Goal: Transaction & Acquisition: Purchase product/service

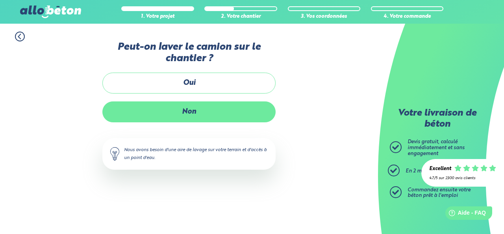
click at [212, 113] on label "Non" at bounding box center [188, 111] width 173 height 21
click at [0, 0] on input "Non" at bounding box center [0, 0] width 0 height 0
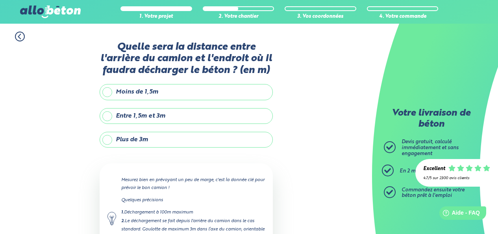
click at [219, 118] on label "Entre 1,5m et 3m" at bounding box center [186, 116] width 173 height 16
click at [0, 0] on input "Entre 1,5m et 3m" at bounding box center [0, 0] width 0 height 0
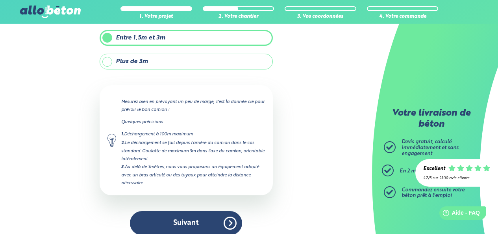
scroll to position [79, 0]
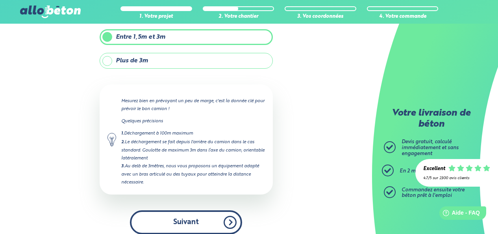
click at [207, 218] on button "Suivant" at bounding box center [186, 222] width 112 height 24
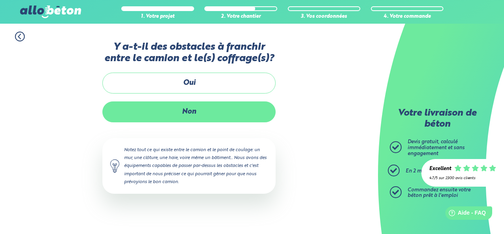
click at [234, 109] on label "Non" at bounding box center [188, 111] width 173 height 21
click at [0, 0] on input "Non" at bounding box center [0, 0] width 0 height 0
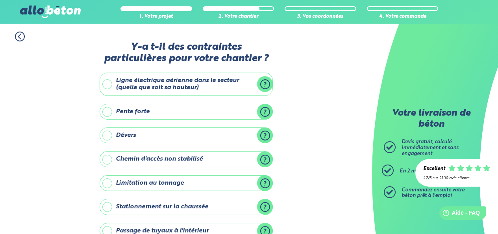
click at [229, 136] on label "Dévers" at bounding box center [186, 135] width 173 height 16
click at [0, 0] on input "Dévers" at bounding box center [0, 0] width 0 height 0
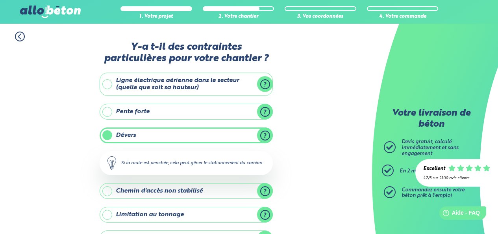
click at [236, 111] on label "Pente forte" at bounding box center [186, 112] width 173 height 16
click at [0, 0] on input "Pente forte" at bounding box center [0, 0] width 0 height 0
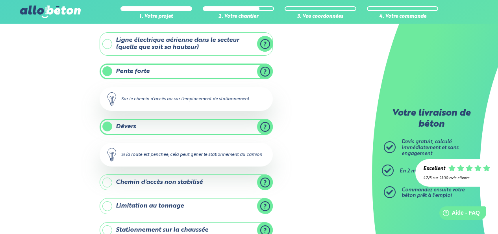
scroll to position [39, 0]
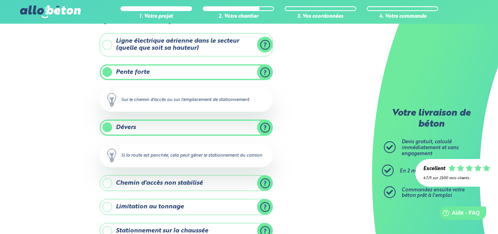
click at [212, 128] on label "Dévers" at bounding box center [186, 127] width 173 height 16
click at [0, 0] on input "Dévers" at bounding box center [0, 0] width 0 height 0
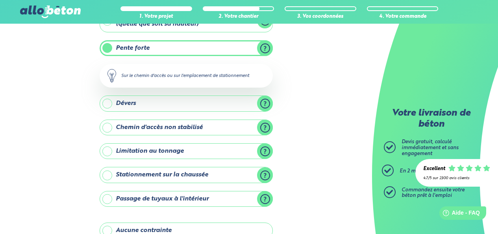
scroll to position [163, 0]
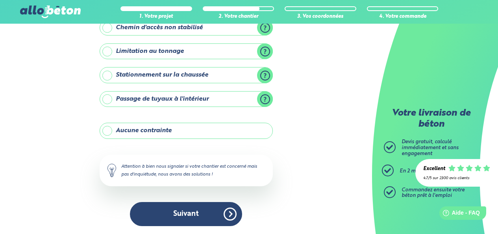
click at [218, 132] on label "Aucune contrainte" at bounding box center [186, 131] width 173 height 16
click at [0, 0] on input "Aucune contrainte" at bounding box center [0, 0] width 0 height 0
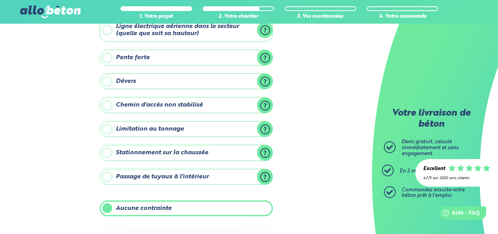
scroll to position [132, 0]
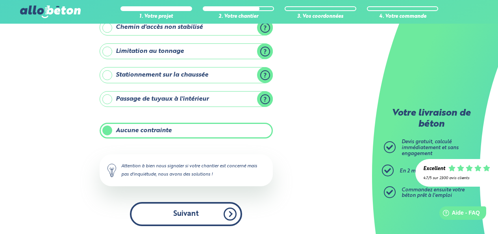
click at [210, 212] on button "Suivant" at bounding box center [186, 214] width 112 height 24
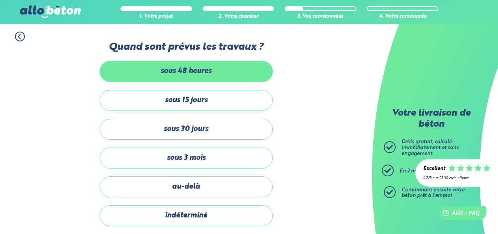
click at [225, 71] on label "sous 48 heures" at bounding box center [186, 71] width 173 height 21
click at [0, 0] on input "sous 48 heures" at bounding box center [0, 0] width 0 height 0
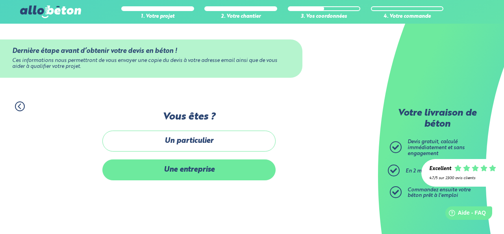
click at [232, 167] on label "Une entreprise" at bounding box center [188, 169] width 173 height 21
click at [0, 0] on input "Une entreprise" at bounding box center [0, 0] width 0 height 0
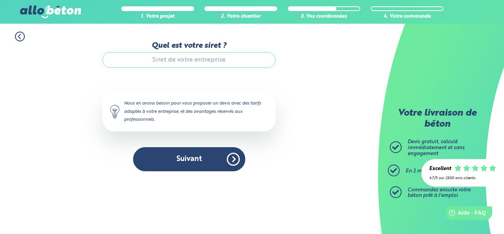
click at [206, 58] on input "Quel est votre siret ?" at bounding box center [188, 60] width 173 height 16
click at [188, 58] on input "Quel est votre siret ?" at bounding box center [188, 60] width 173 height 16
paste input "91875068800015"
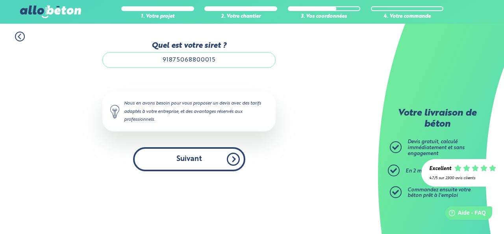
click at [231, 160] on button "Suivant" at bounding box center [189, 159] width 112 height 24
click at [217, 157] on button "Suivant" at bounding box center [189, 159] width 112 height 24
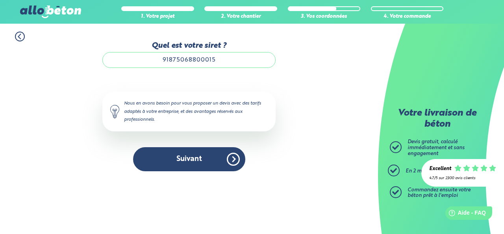
click at [280, 52] on div "1. Votre projet 2. Votre chantier 3. Vos coordonnées 4. Votre commande Quel est…" at bounding box center [189, 101] width 378 height 155
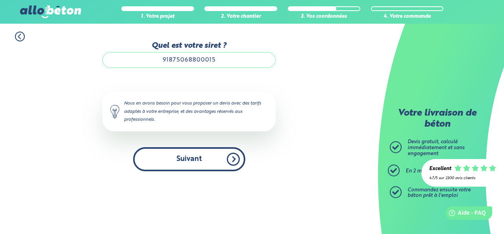
click at [235, 156] on button "Suivant" at bounding box center [189, 159] width 112 height 24
click at [203, 160] on button "Suivant" at bounding box center [189, 159] width 112 height 24
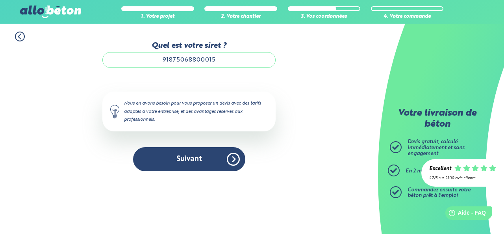
click at [190, 108] on div "Nous en avons besoin pour vous proposer un devis avec des tarifs adaptés à votr…" at bounding box center [188, 110] width 173 height 39
click at [216, 58] on input "91875068800015" at bounding box center [188, 60] width 173 height 16
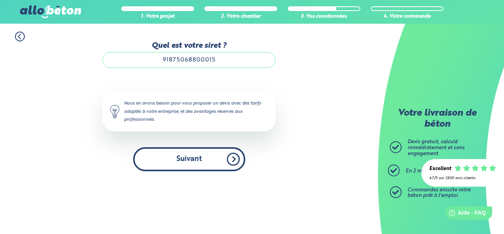
click at [211, 159] on button "Suivant" at bounding box center [189, 159] width 112 height 24
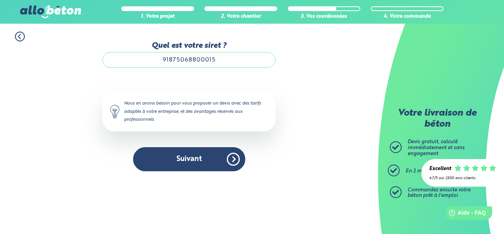
click at [234, 61] on input "91875068800015" at bounding box center [188, 60] width 173 height 16
click at [162, 60] on input "91875068800015" at bounding box center [188, 60] width 173 height 16
click at [224, 60] on input "91875068800015" at bounding box center [188, 60] width 173 height 16
click at [206, 111] on div "Nous en avons besoin pour vous proposer un devis avec des tarifs adaptés à votr…" at bounding box center [188, 110] width 173 height 39
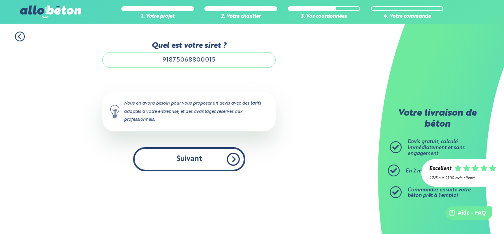
click at [233, 156] on button "Suivant" at bounding box center [189, 159] width 112 height 24
click at [224, 159] on button "Suivant" at bounding box center [189, 159] width 112 height 24
click at [180, 159] on button "Suivant" at bounding box center [189, 159] width 112 height 24
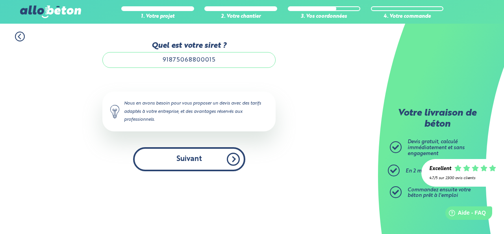
click at [180, 159] on button "Suivant" at bounding box center [189, 159] width 112 height 24
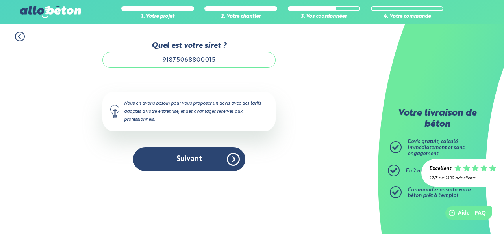
drag, startPoint x: 230, startPoint y: 58, endPoint x: 147, endPoint y: 58, distance: 83.5
click at [147, 58] on input "91875068800015" at bounding box center [188, 60] width 173 height 16
click at [19, 37] on icon at bounding box center [20, 37] width 10 height 10
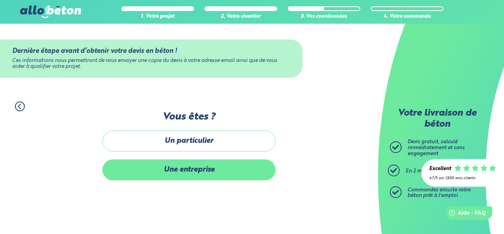
click at [224, 172] on label "Une entreprise" at bounding box center [188, 169] width 173 height 21
click at [0, 0] on input "Une entreprise" at bounding box center [0, 0] width 0 height 0
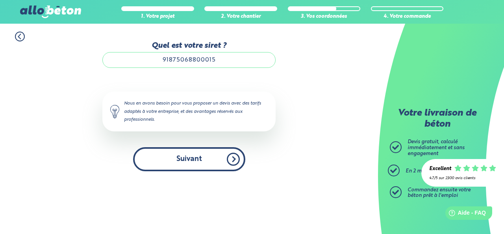
click at [227, 162] on button "Suivant" at bounding box center [189, 159] width 112 height 24
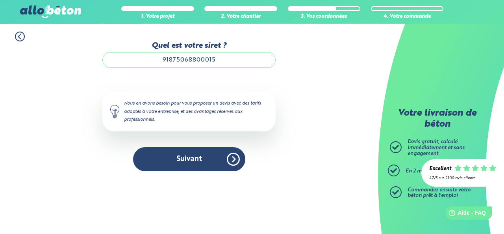
click at [223, 59] on input "91875068800015" at bounding box center [188, 60] width 173 height 16
click at [230, 59] on input "91875068800015" at bounding box center [188, 60] width 173 height 16
drag, startPoint x: 227, startPoint y: 61, endPoint x: 121, endPoint y: 60, distance: 105.2
click at [121, 60] on input "91875068800015" at bounding box center [188, 60] width 173 height 16
click at [201, 87] on div "Quel est votre siret ? 91875068800015 Le N° de SIRET saisi n’est pas reconnu, v…" at bounding box center [188, 106] width 173 height 130
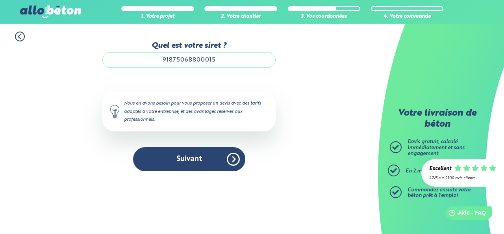
click at [219, 61] on input "91875068800015" at bounding box center [188, 60] width 173 height 16
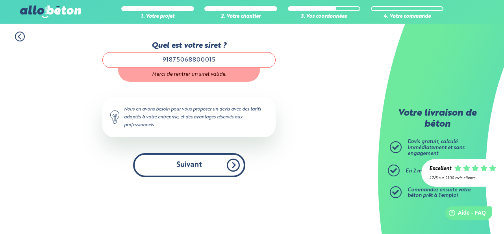
click at [213, 158] on button "Suivant" at bounding box center [189, 165] width 112 height 24
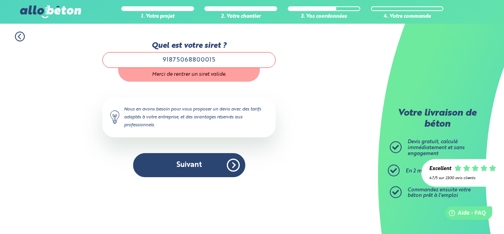
click at [236, 59] on input "91875068800015" at bounding box center [188, 60] width 173 height 16
click at [231, 62] on input "91875068800015" at bounding box center [188, 60] width 173 height 16
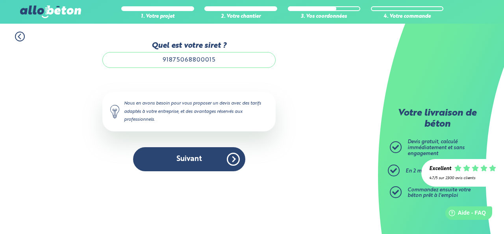
click at [197, 107] on div "Nous en avons besoin pour vous proposer un devis avec des tarifs adaptés à votr…" at bounding box center [188, 110] width 173 height 39
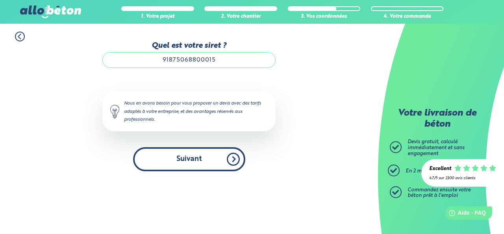
click at [204, 156] on button "Suivant" at bounding box center [189, 159] width 112 height 24
click at [200, 158] on button "Suivant" at bounding box center [189, 159] width 112 height 24
click at [198, 159] on button "Suivant" at bounding box center [189, 159] width 112 height 24
click at [234, 158] on button "Suivant" at bounding box center [189, 159] width 112 height 24
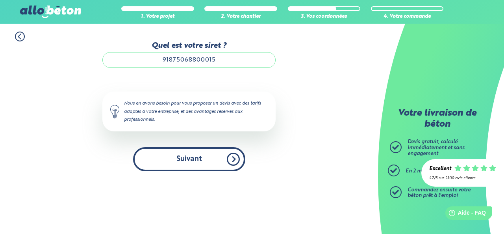
click at [228, 159] on button "Suivant" at bounding box center [189, 159] width 112 height 24
click at [232, 158] on button "Suivant" at bounding box center [189, 159] width 112 height 24
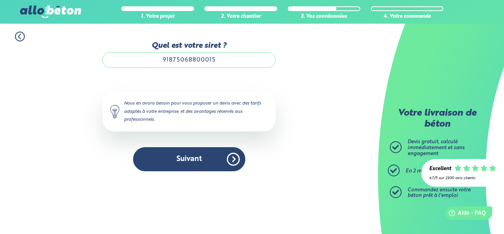
drag, startPoint x: 232, startPoint y: 158, endPoint x: 293, endPoint y: 169, distance: 62.1
click at [293, 169] on div "1. Votre projet 2. Votre chantier 3. Vos coordonnées 4. Votre commande Quel est…" at bounding box center [189, 101] width 378 height 155
click at [232, 105] on div "Nous en avons besoin pour vous proposer un devis avec des tarifs adaptés à votr…" at bounding box center [188, 110] width 173 height 39
click at [226, 55] on input "91875068800015" at bounding box center [188, 60] width 173 height 16
click at [243, 89] on div "Quel est votre siret ? 9187506880001 Le N° de SIRET saisi n’est pas reconnu, ve…" at bounding box center [188, 106] width 173 height 130
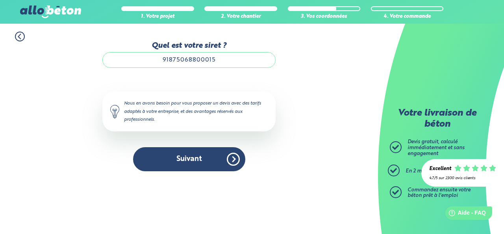
click at [233, 100] on div "Nous en avons besoin pour vous proposer un devis avec des tarifs adaptés à votr…" at bounding box center [188, 110] width 173 height 39
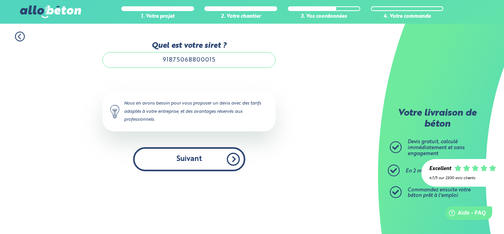
click at [230, 158] on button "Suivant" at bounding box center [189, 159] width 112 height 24
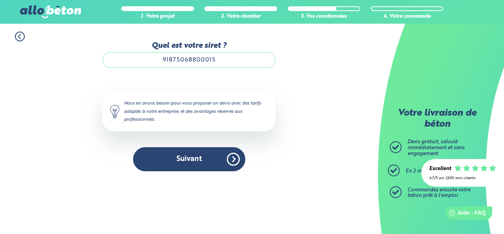
drag, startPoint x: 226, startPoint y: 58, endPoint x: 134, endPoint y: 59, distance: 91.8
click at [134, 59] on input "91875068800015" at bounding box center [188, 60] width 173 height 16
paste input "4531273400011"
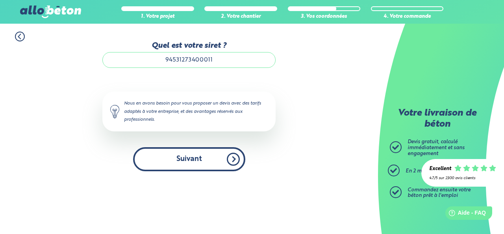
type input "94531273400011"
click at [215, 162] on button "Suivant" at bounding box center [189, 159] width 112 height 24
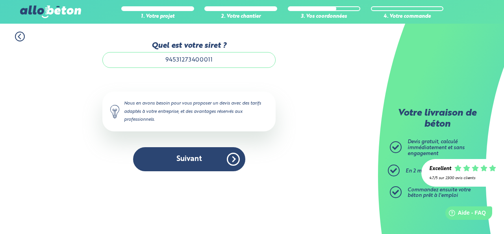
click at [343, 97] on div "1. Votre projet 2. Votre chantier 3. Vos coordonnées 4. Votre commande Quel est…" at bounding box center [189, 101] width 378 height 155
click at [21, 37] on icon at bounding box center [20, 37] width 10 height 10
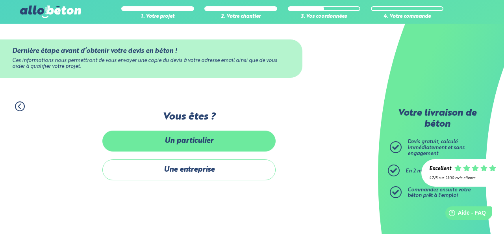
click at [166, 147] on label "Un particulier" at bounding box center [188, 140] width 173 height 21
click at [0, 0] on input "Un particulier" at bounding box center [0, 0] width 0 height 0
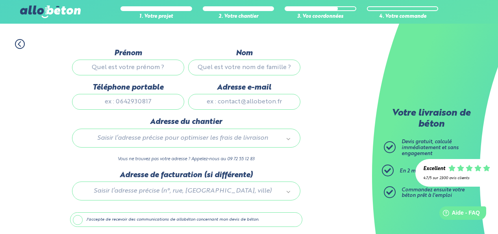
scroll to position [79, 0]
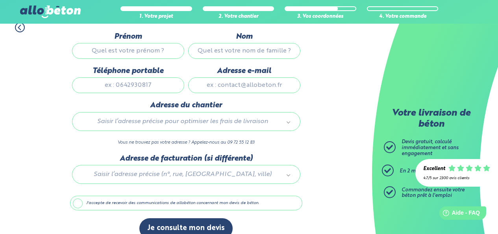
click at [136, 132] on div "Adresse du chantier Saisir l’adresse précise pour optimiser les frais de livrai…" at bounding box center [186, 127] width 232 height 53
click at [129, 54] on input "Prénom" at bounding box center [128, 51] width 112 height 16
type input "[PERSON_NAME]"
type input "Boussaingault"
type input "0688773054"
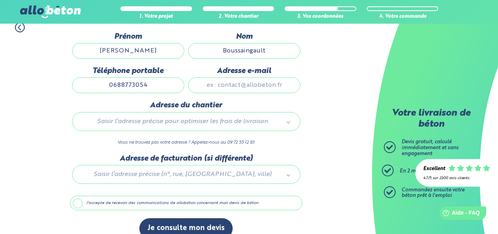
type input "[PERSON_NAME][EMAIL_ADDRESS][DOMAIN_NAME]"
type input "39 la crehaudais"
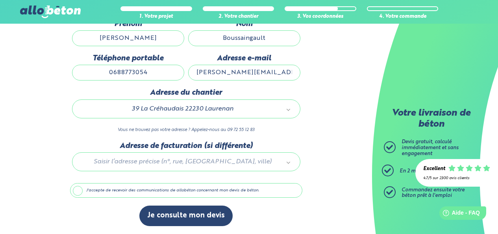
drag, startPoint x: 190, startPoint y: 213, endPoint x: 105, endPoint y: 197, distance: 86.3
click at [111, 196] on div "Dernière étape avant d’obtenir votre devis en béton ! Ces informations nous per…" at bounding box center [186, 127] width 232 height 214
click at [81, 191] on label "J'accepte de recevoir des communications de allobéton concernant mon devis de b…" at bounding box center [186, 190] width 232 height 15
click at [0, 0] on input "J'accepte de recevoir des communications de allobéton concernant mon devis de b…" at bounding box center [0, 0] width 0 height 0
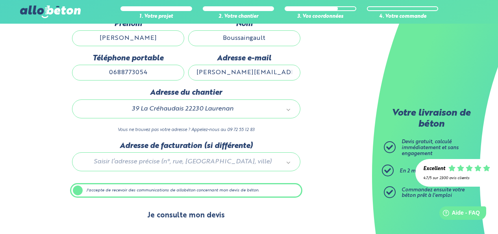
click at [180, 211] on button "Je consulte mon devis" at bounding box center [185, 215] width 93 height 20
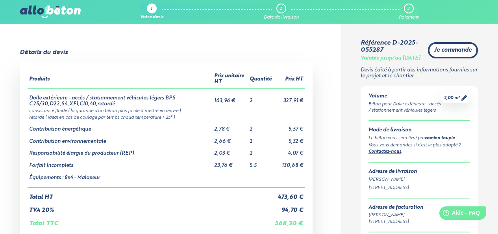
click at [462, 58] on link "Je commande" at bounding box center [453, 50] width 50 height 16
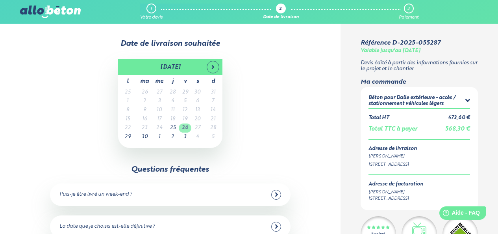
click at [185, 128] on td "26" at bounding box center [185, 127] width 13 height 9
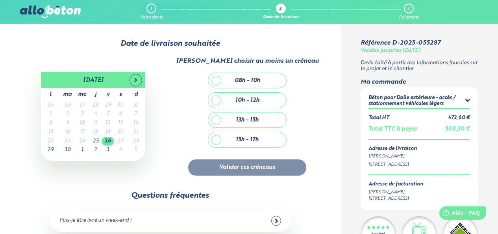
click at [236, 115] on div "13h - 15h" at bounding box center [247, 119] width 78 height 15
checkbox input "true"
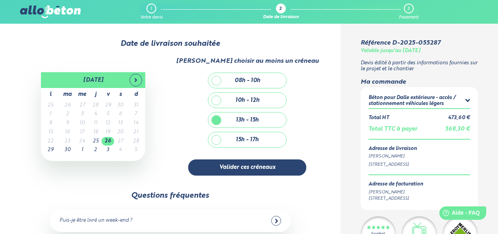
click at [229, 100] on div "10h - 12h" at bounding box center [247, 100] width 78 height 15
checkbox input "true"
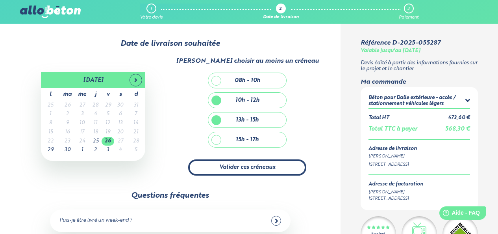
click at [233, 164] on button "Valider ces créneaux" at bounding box center [247, 167] width 118 height 16
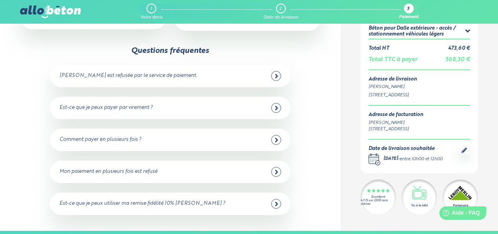
scroll to position [197, 0]
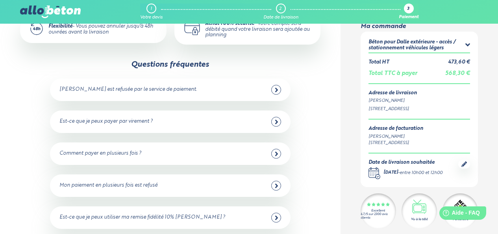
drag, startPoint x: 309, startPoint y: 175, endPoint x: 329, endPoint y: 199, distance: 31.4
click at [329, 199] on div "0 1 2 Mode de paiement Carte bancaire Paiement en 2 fois Montant total : 568,30…" at bounding box center [170, 36] width 341 height 418
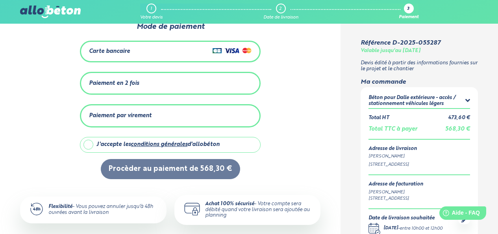
scroll to position [0, 0]
